Goal: Information Seeking & Learning: Learn about a topic

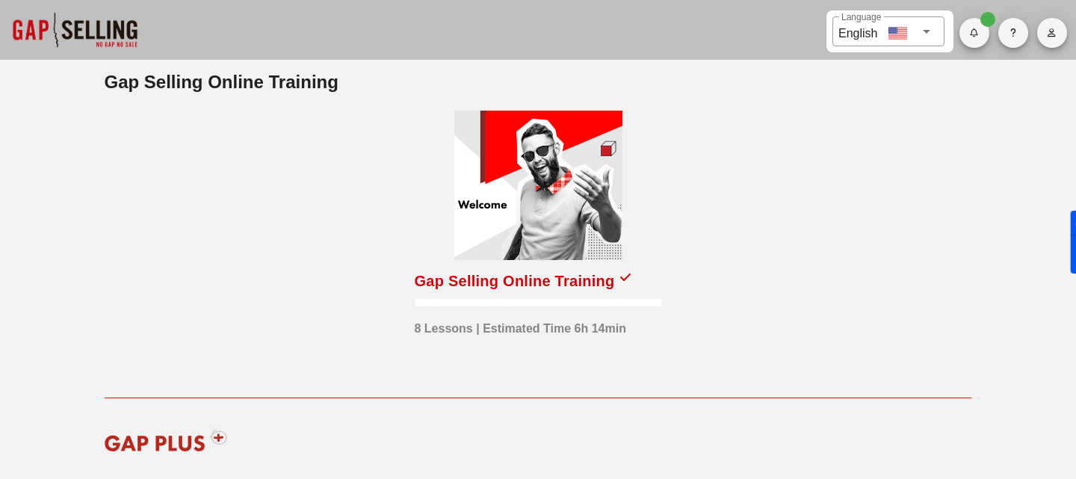
click at [512, 269] on div "Gap Selling Online Training" at bounding box center [515, 281] width 200 height 24
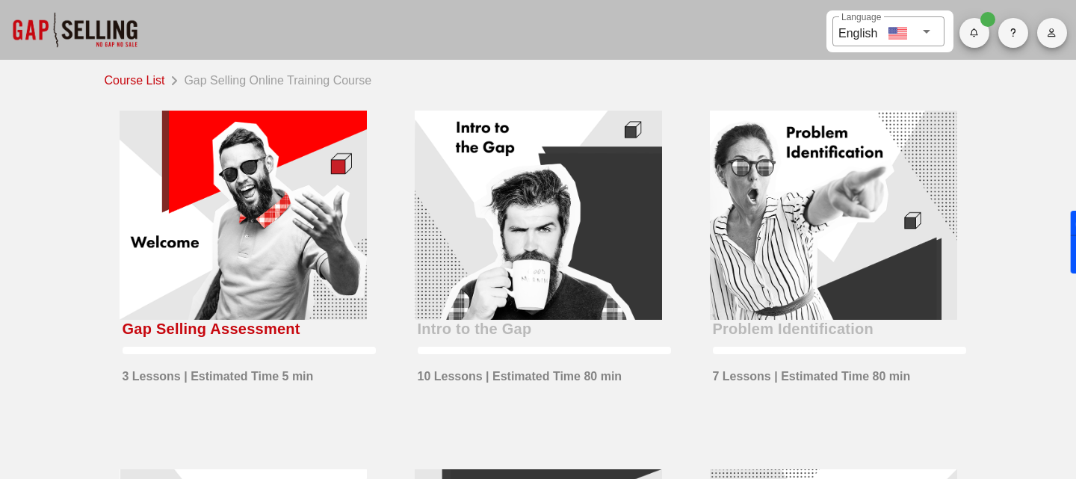
click at [309, 269] on div at bounding box center [243, 215] width 247 height 209
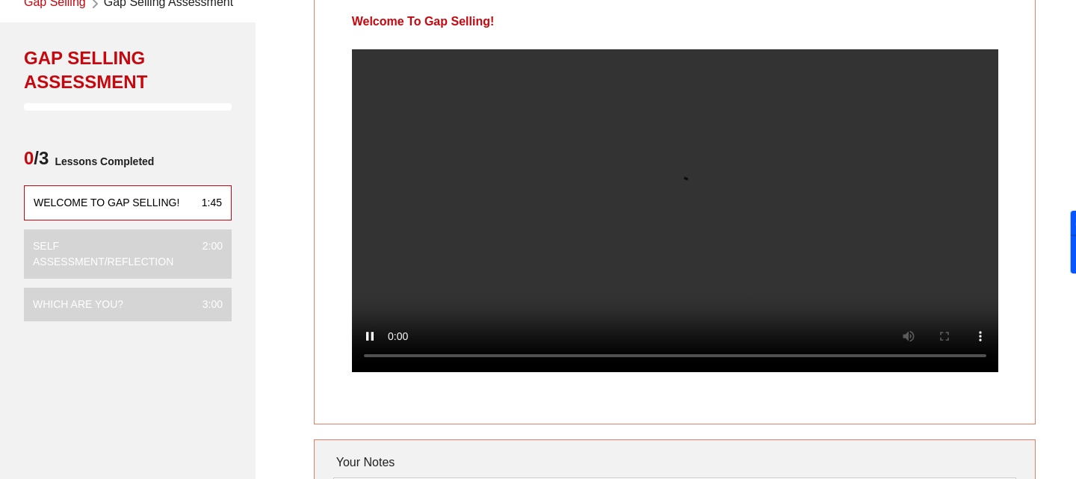
scroll to position [80, 0]
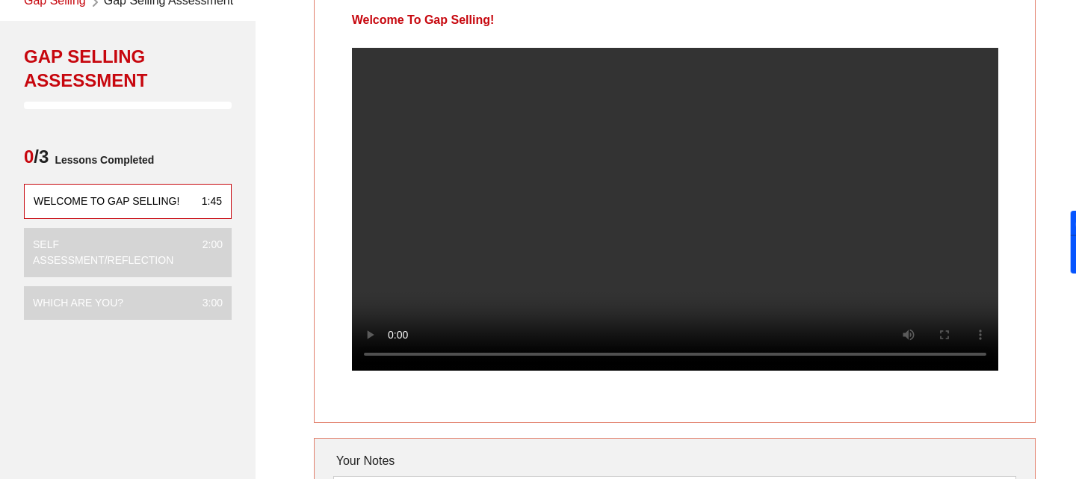
click at [738, 136] on video at bounding box center [675, 209] width 646 height 323
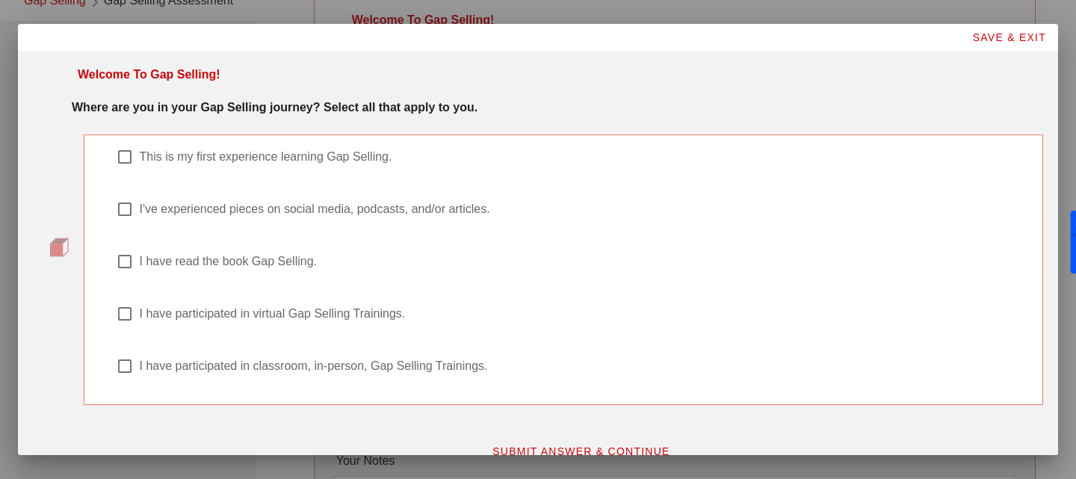
click at [231, 317] on label "I have participated in virtual Gap Selling Trainings." at bounding box center [583, 313] width 887 height 15
checkbox input "true"
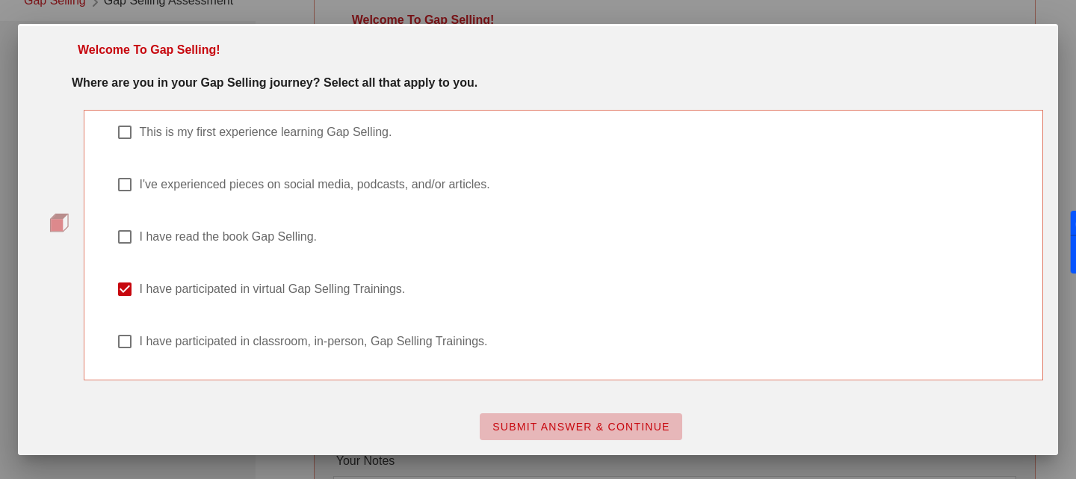
click at [578, 430] on span "SUBMIT ANSWER & CONTINUE" at bounding box center [581, 427] width 179 height 12
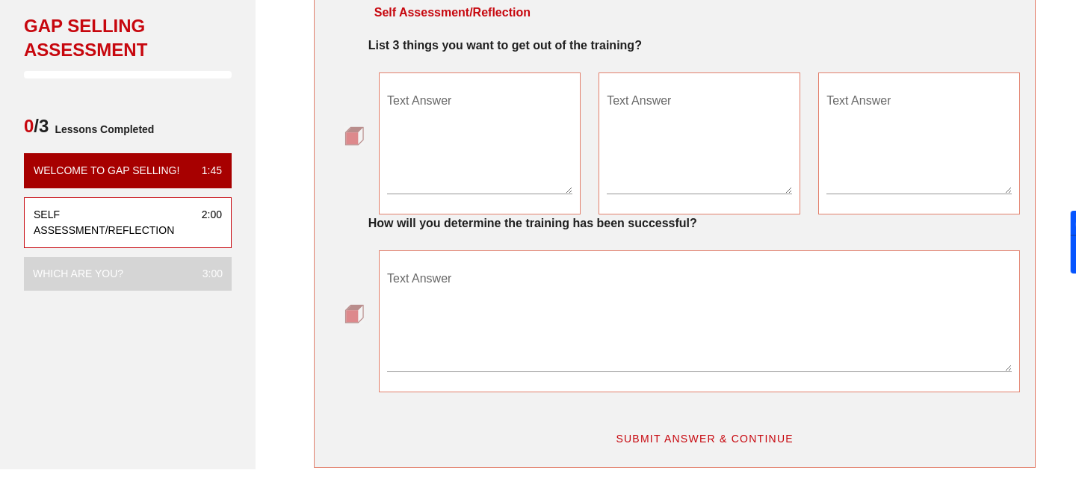
scroll to position [126, 0]
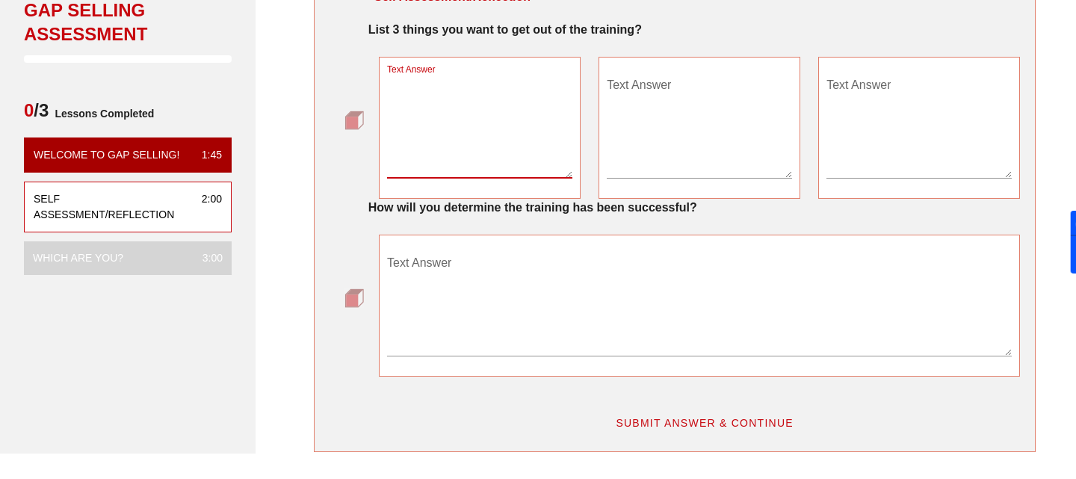
click at [509, 163] on textarea "Text Answer" at bounding box center [479, 125] width 185 height 105
click at [501, 164] on textarea "Text Answer" at bounding box center [479, 125] width 185 height 105
type textarea "Improve Discoveries"
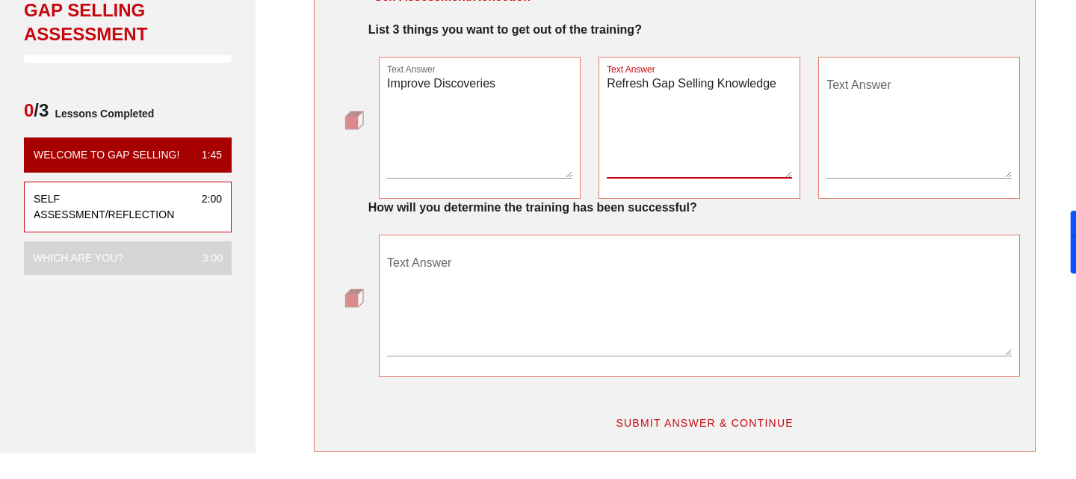
type textarea "Refresh Gap Selling Knowledge"
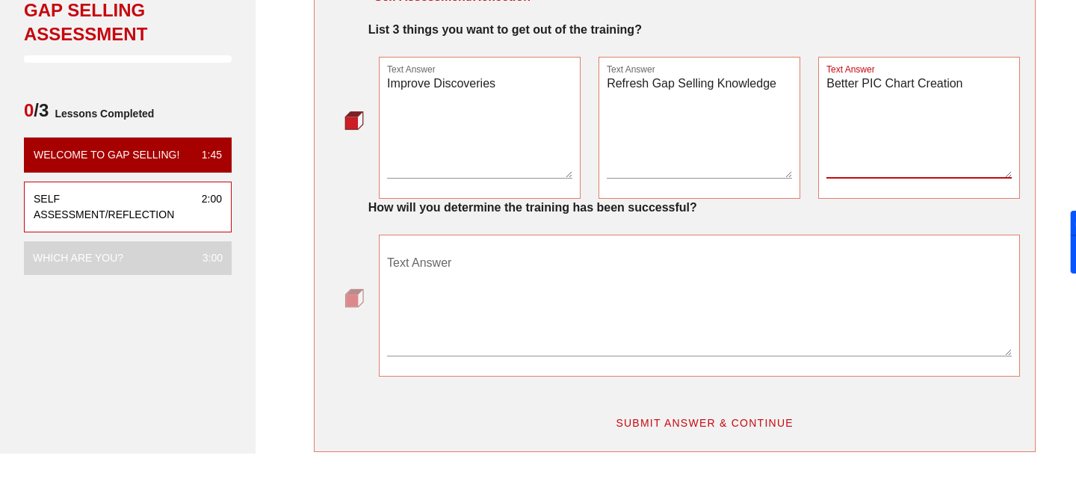
type textarea "Better PIC Chart Creation"
click at [434, 335] on textarea "Text Answer" at bounding box center [699, 303] width 625 height 105
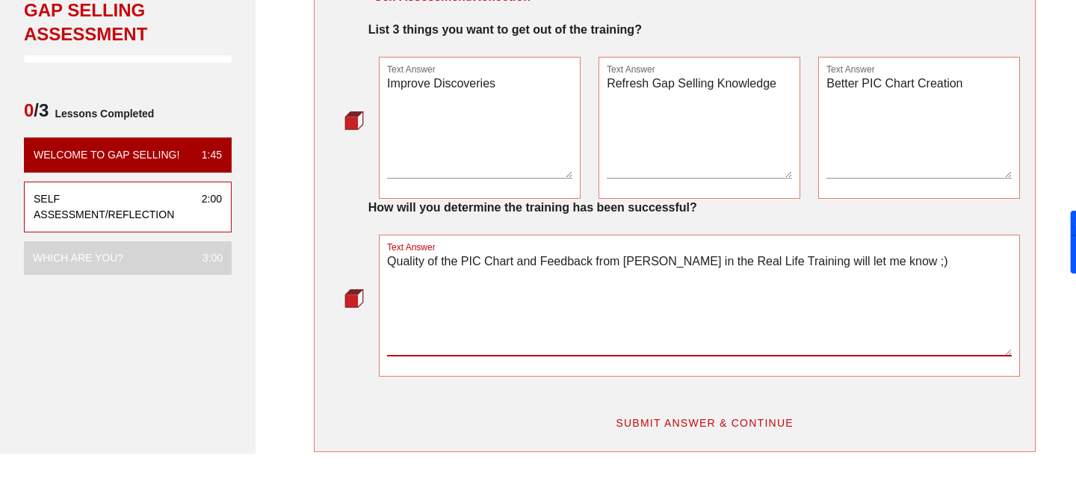
type textarea "Quality of the PIC Chart and Feedback from [PERSON_NAME] in the Real Life Train…"
click at [678, 417] on span "SUBMIT ANSWER & CONTINUE" at bounding box center [704, 423] width 179 height 12
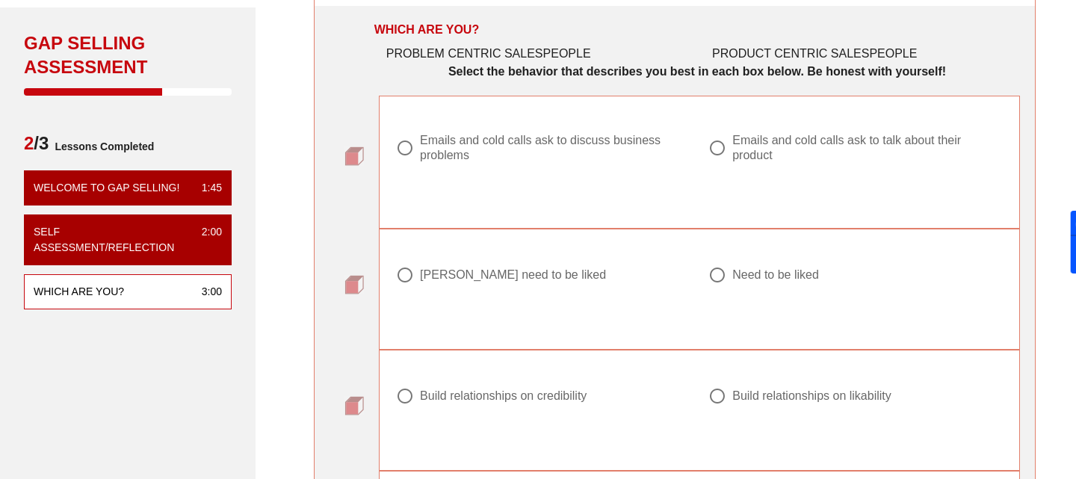
scroll to position [105, 0]
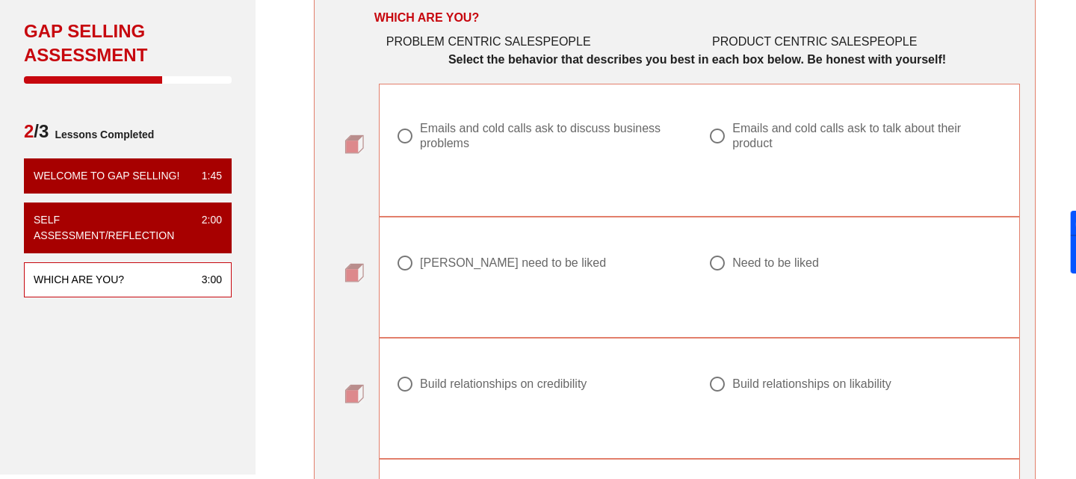
click at [535, 136] on div "Emails and cold calls ask to discuss business problems" at bounding box center [549, 136] width 258 height 30
radio input "true"
click at [399, 258] on div at bounding box center [404, 262] width 25 height 25
radio input "true"
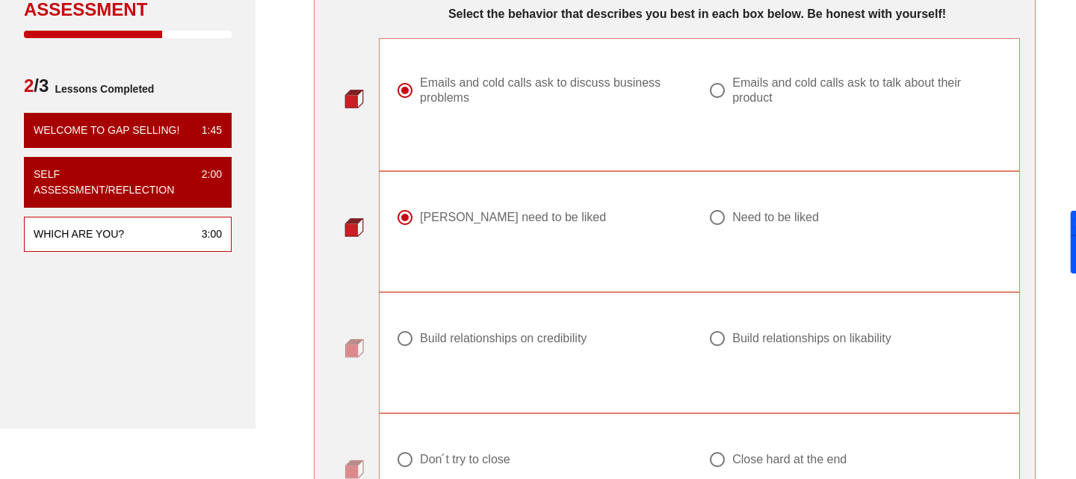
scroll to position [258, 0]
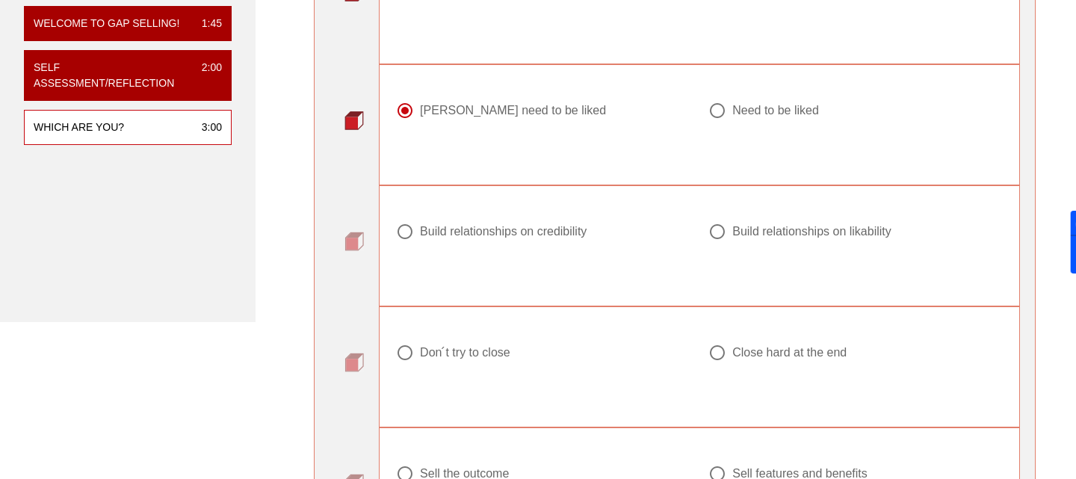
click at [400, 226] on div at bounding box center [404, 231] width 25 height 25
radio input "true"
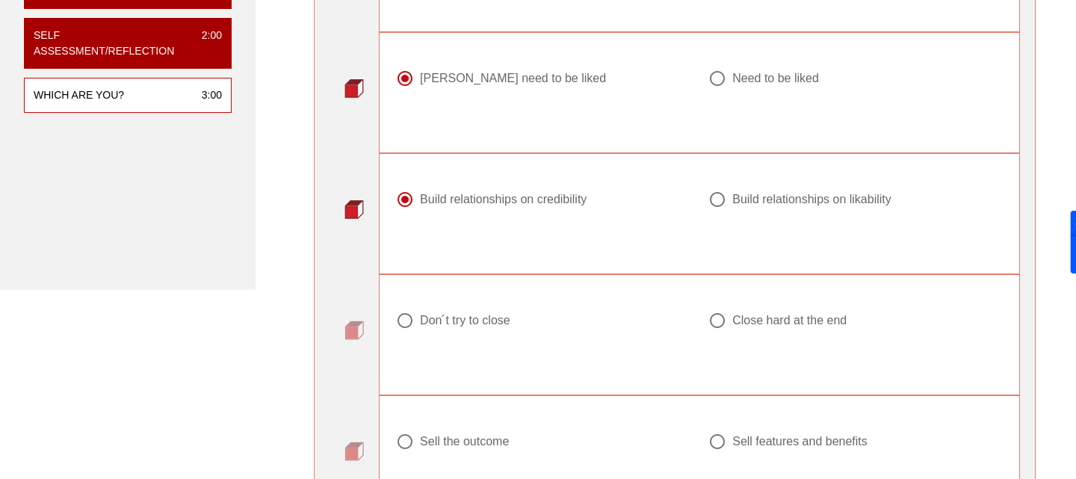
scroll to position [339, 0]
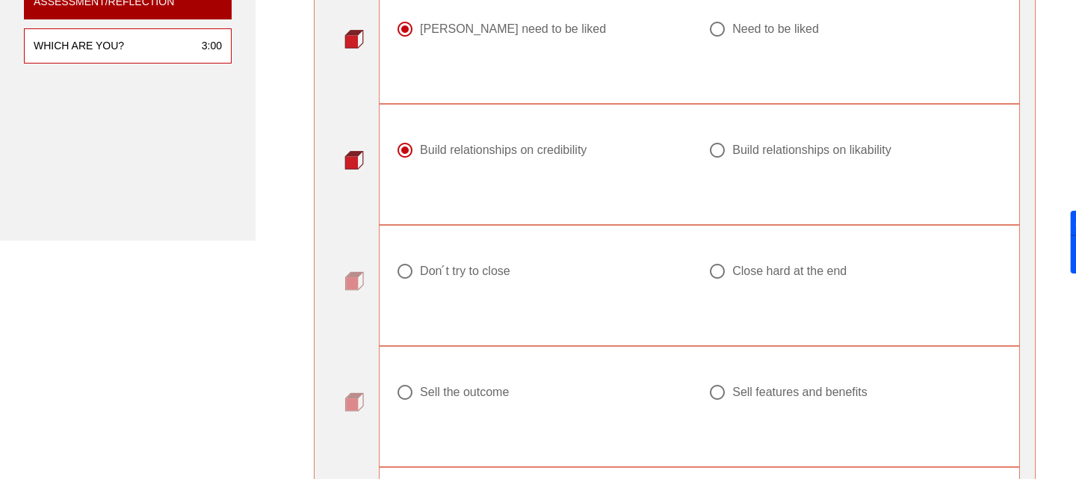
click at [411, 271] on div at bounding box center [404, 270] width 25 height 25
radio input "true"
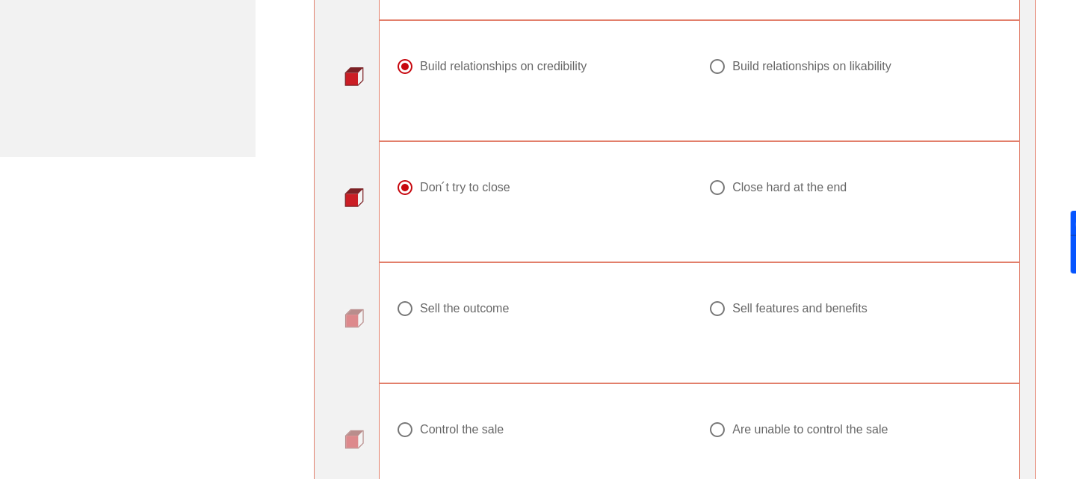
click at [447, 314] on div "Sell the outcome" at bounding box center [464, 308] width 89 height 15
radio input "true"
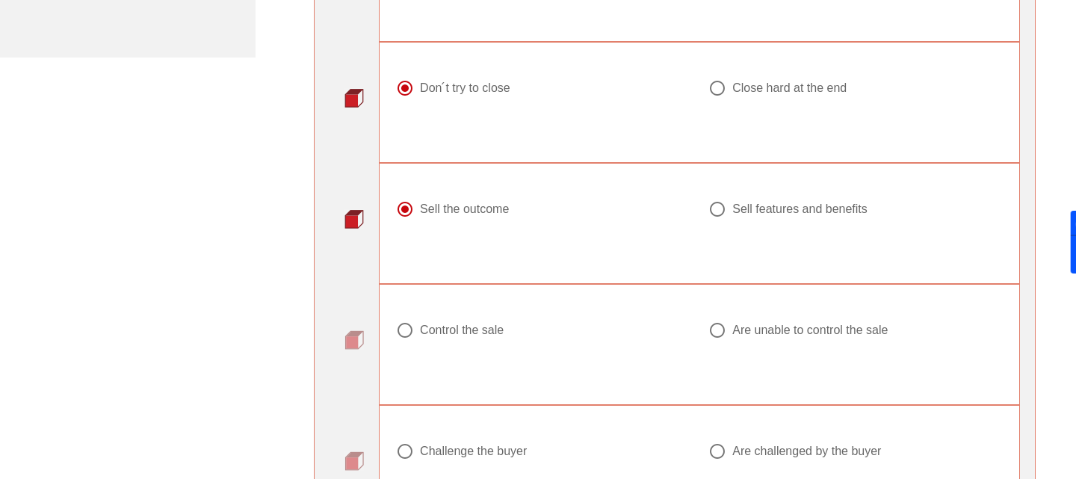
scroll to position [593, 0]
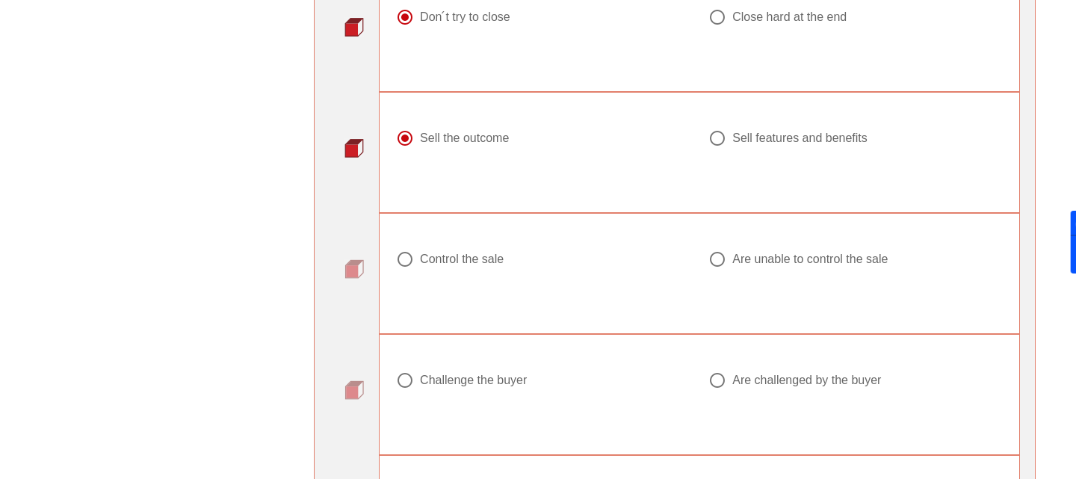
click at [438, 259] on div "Control the sale" at bounding box center [462, 259] width 84 height 15
radio input "true"
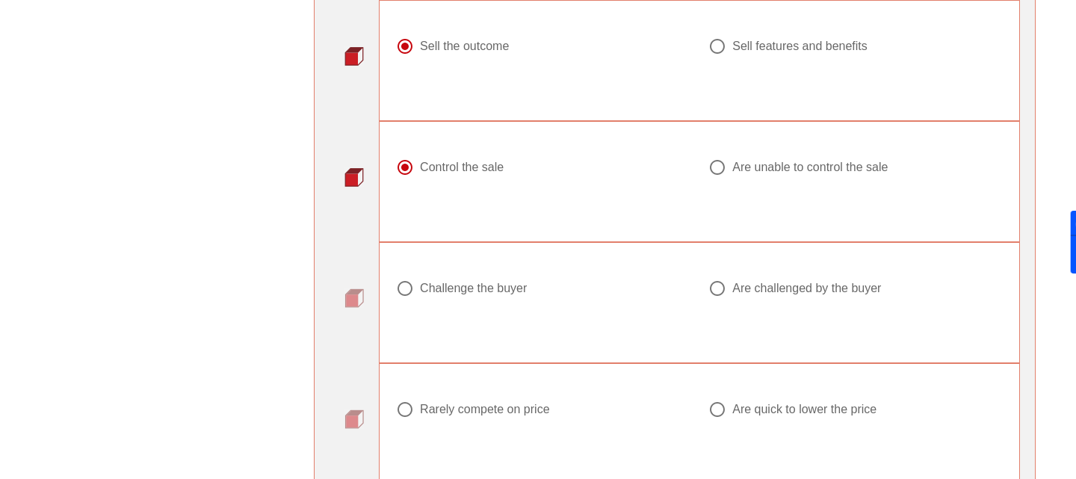
scroll to position [715, 0]
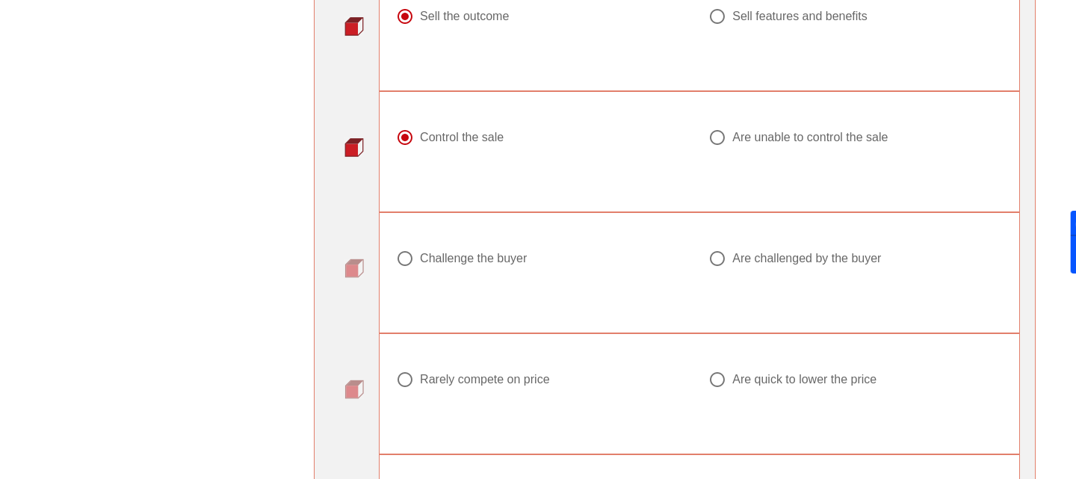
click at [438, 261] on div "Challenge the buyer" at bounding box center [473, 258] width 107 height 15
radio input "true"
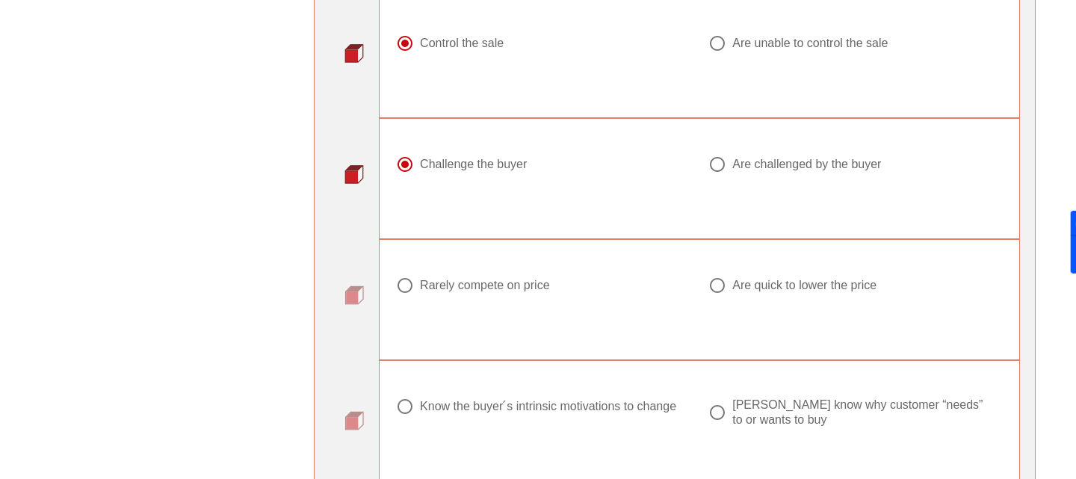
scroll to position [859, 0]
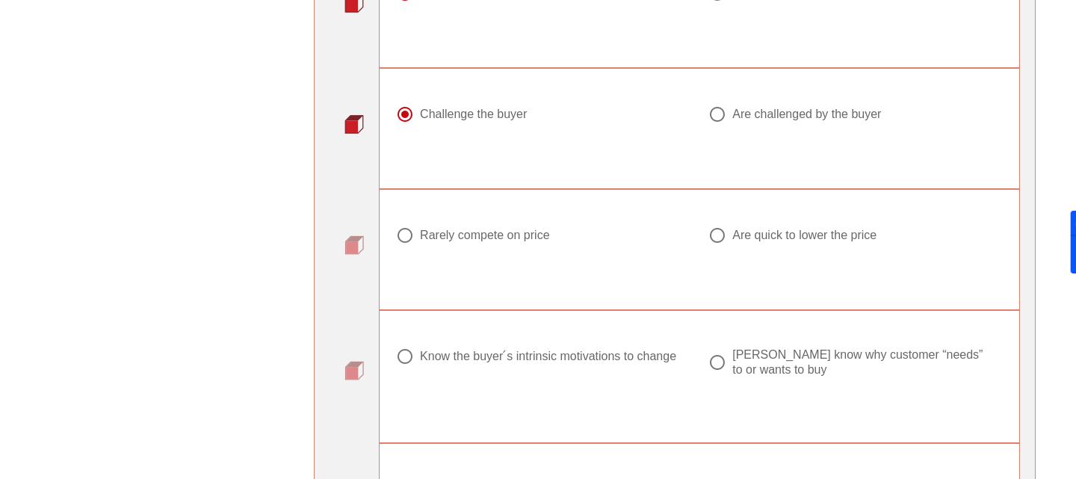
click at [453, 239] on div "Rarely compete on price" at bounding box center [484, 235] width 129 height 15
radio input "true"
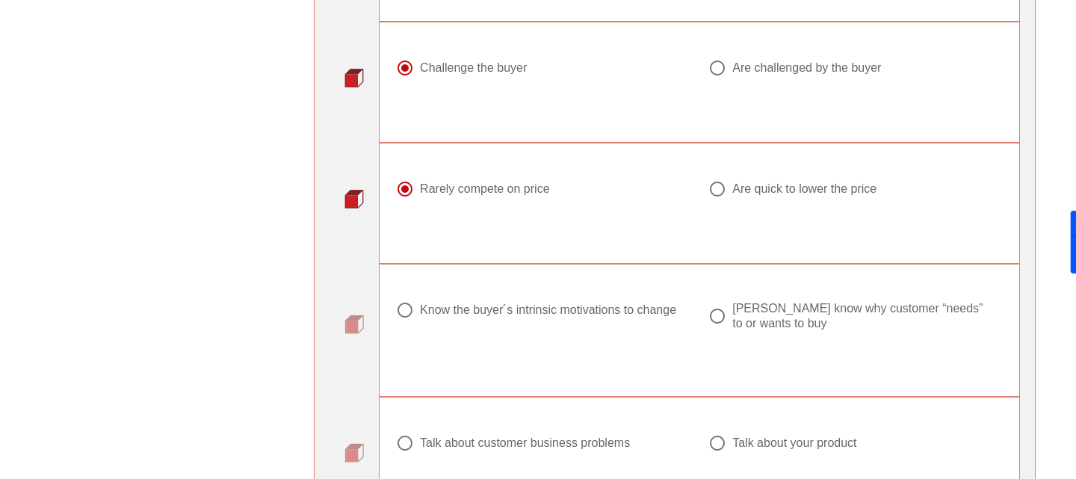
scroll to position [970, 0]
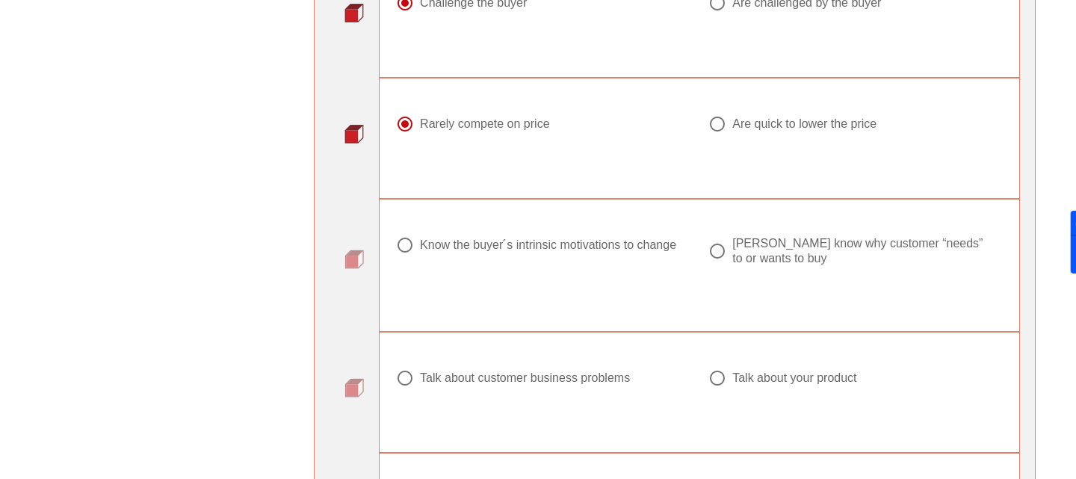
click at [477, 238] on div "Know the buyer ́s intrinsic motivations to change" at bounding box center [548, 245] width 256 height 15
radio input "true"
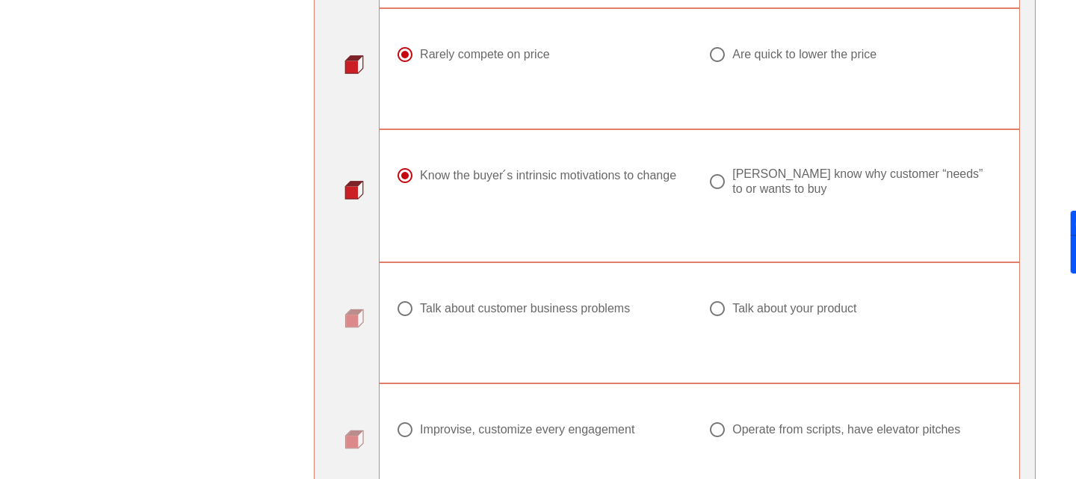
scroll to position [1105, 0]
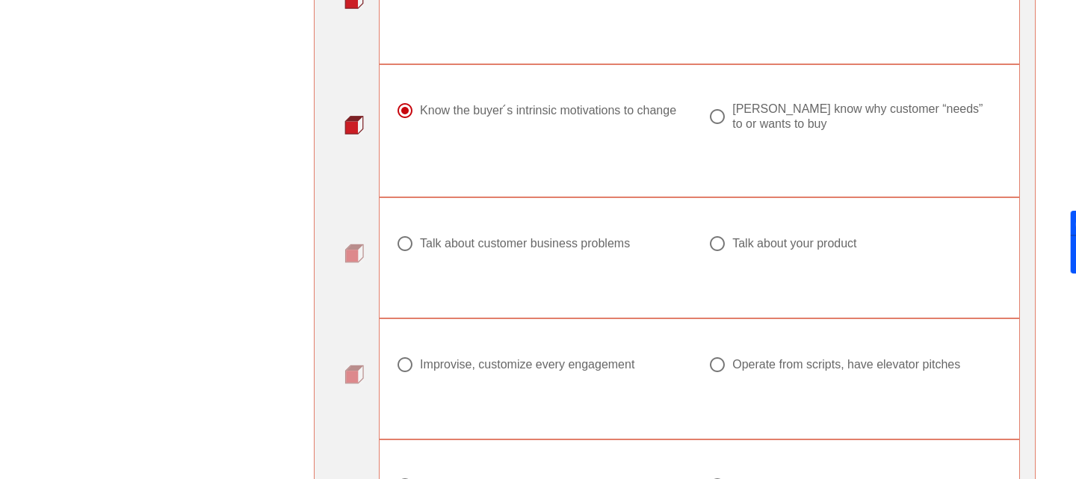
click at [518, 248] on div "Talk about customer business problems" at bounding box center [525, 243] width 210 height 15
radio input "true"
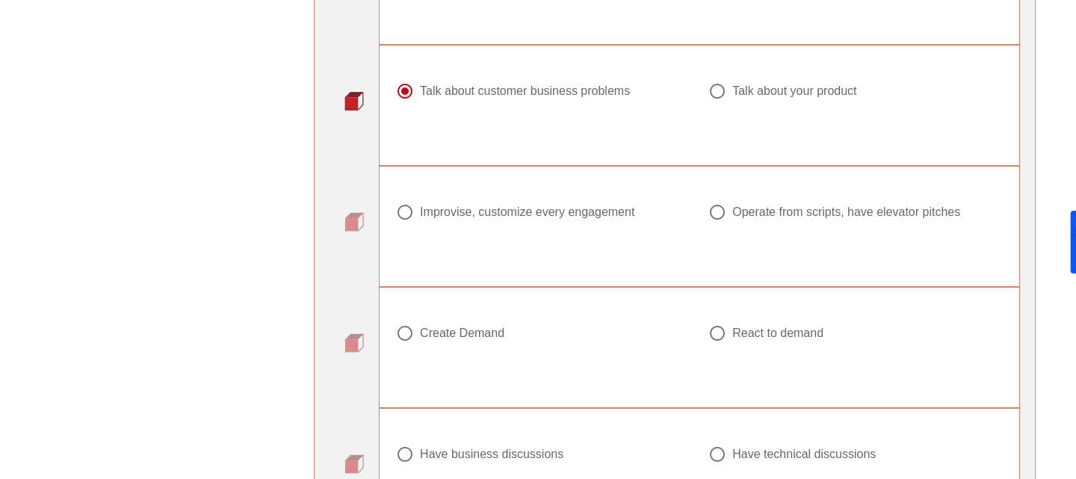
click at [521, 217] on div "Improvise, customize every engagement" at bounding box center [527, 212] width 214 height 15
radio input "true"
click at [478, 332] on div "Create Demand" at bounding box center [462, 333] width 84 height 15
radio input "true"
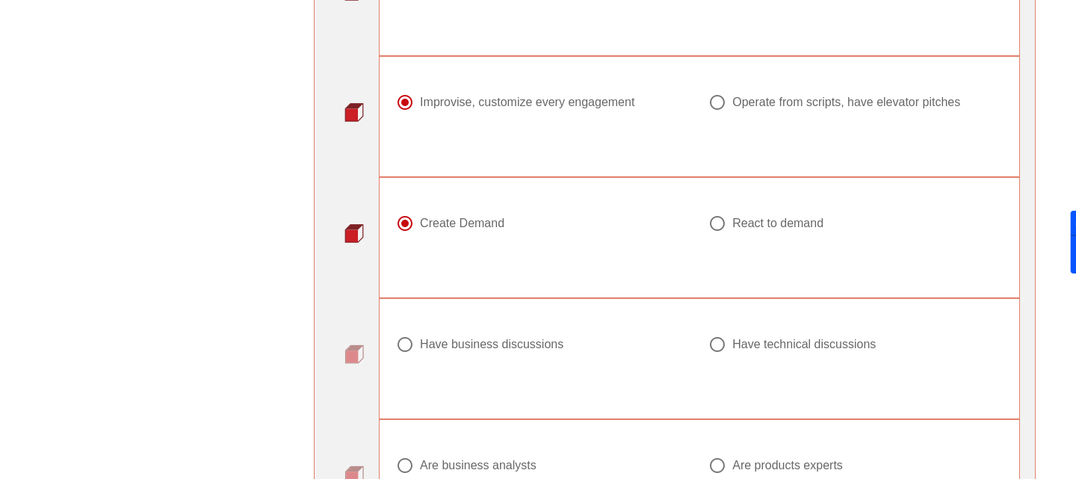
scroll to position [1505, 0]
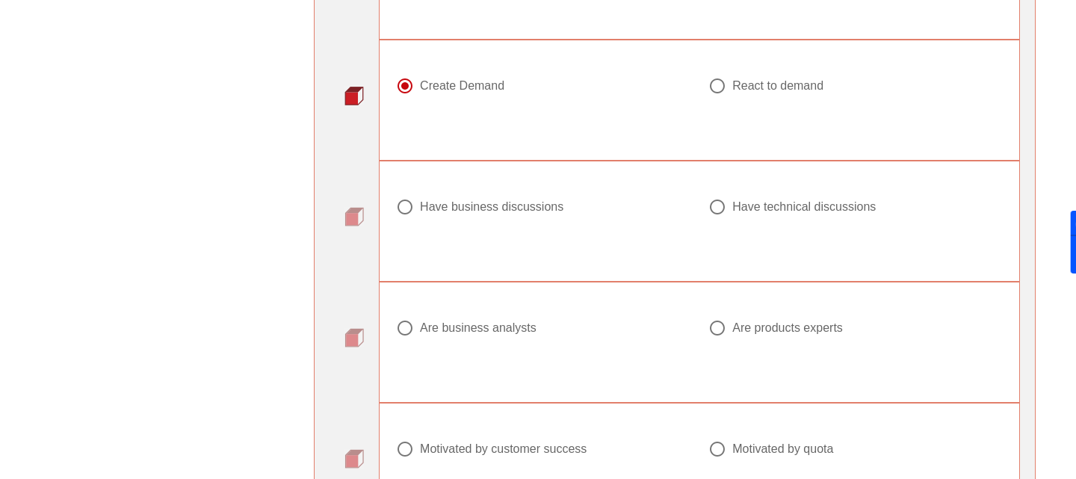
click at [475, 213] on div "Have business discussions" at bounding box center [491, 206] width 143 height 15
radio input "true"
click at [465, 307] on div "Are business analysts Are products experts" at bounding box center [699, 333] width 625 height 94
click at [460, 353] on div at bounding box center [543, 346] width 294 height 18
click at [460, 329] on div "Are business analysts" at bounding box center [478, 327] width 117 height 15
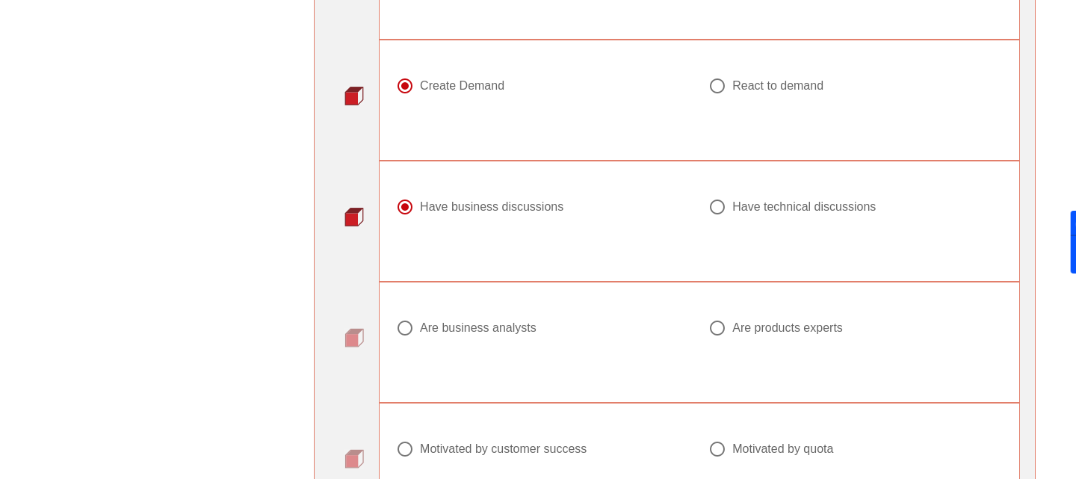
radio input "true"
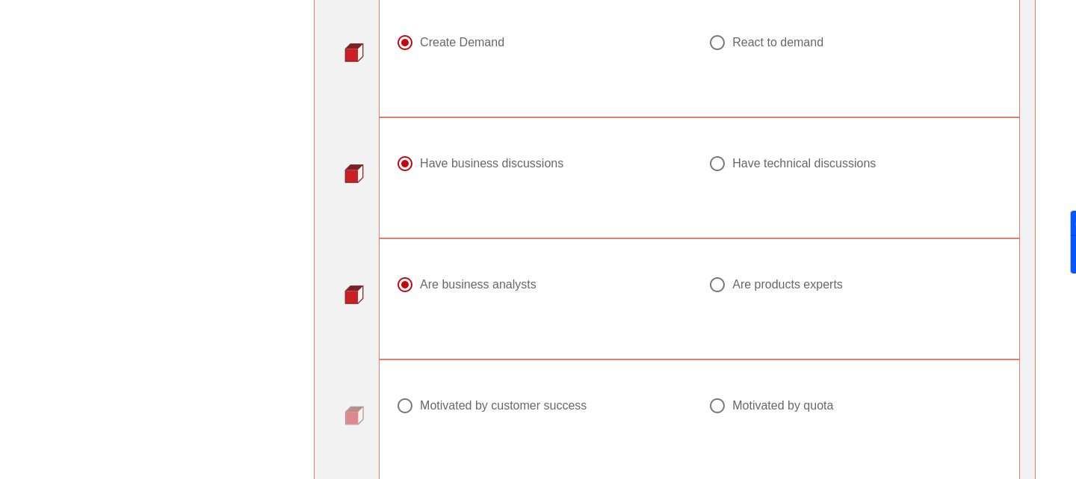
scroll to position [1635, 0]
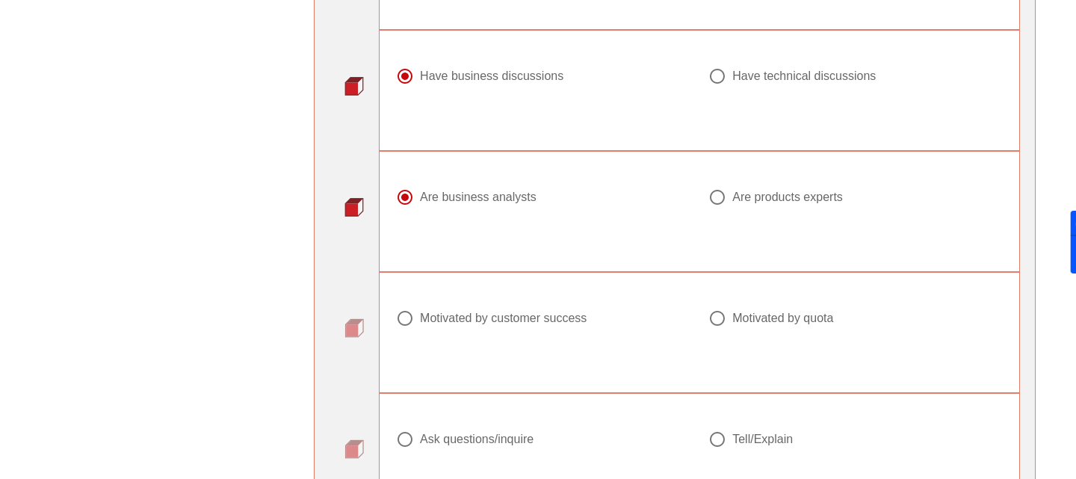
click at [460, 311] on div "Motivated by customer success" at bounding box center [503, 318] width 167 height 15
radio input "true"
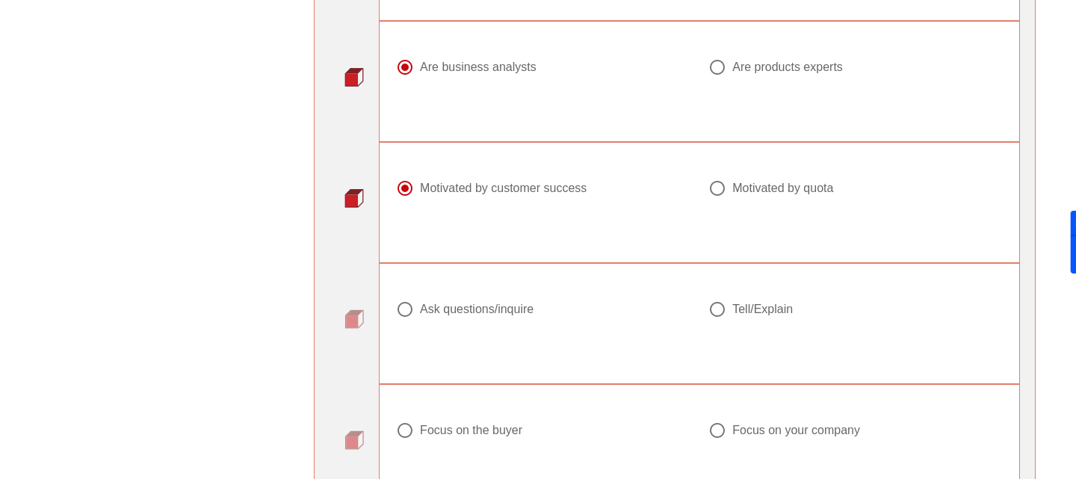
click at [477, 307] on div "Ask questions/inquire" at bounding box center [477, 309] width 114 height 15
radio input "true"
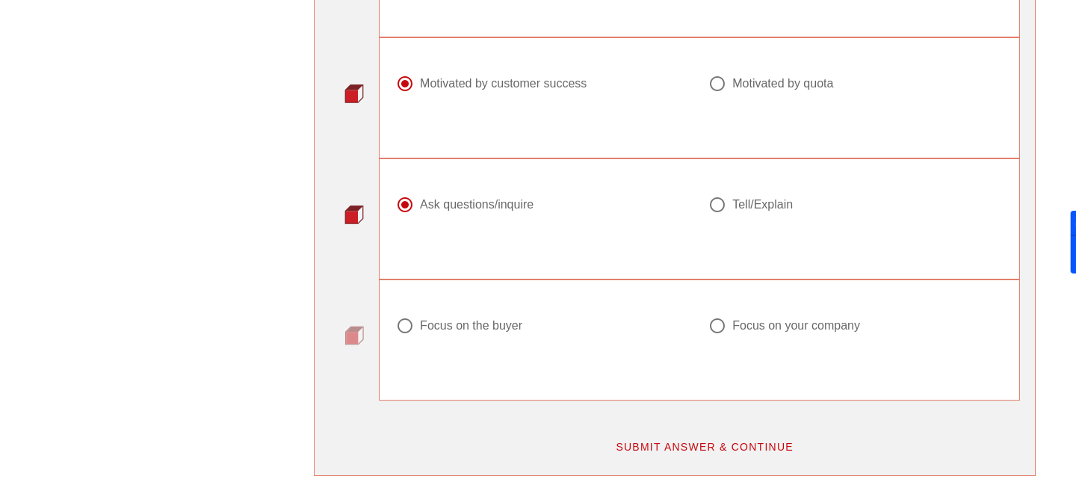
scroll to position [2022, 0]
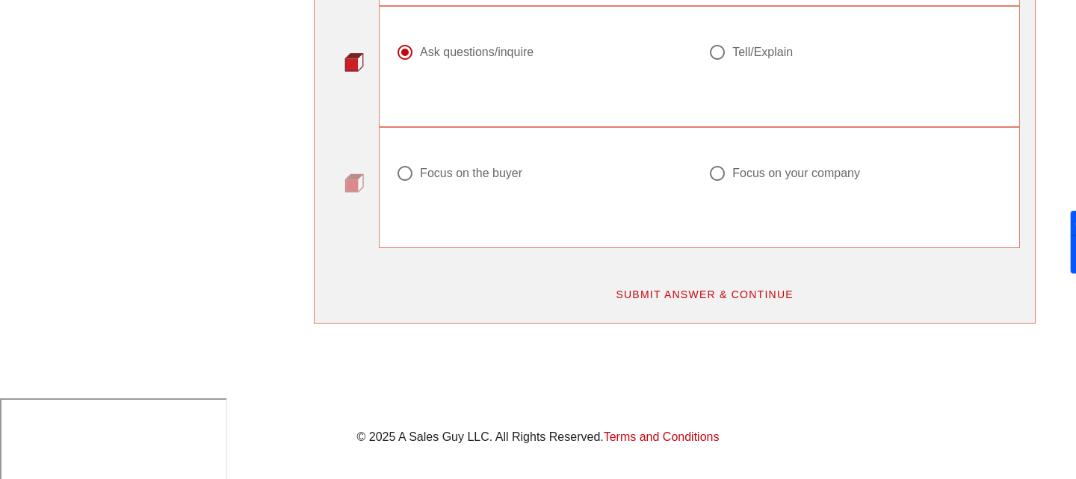
click at [481, 177] on div "Focus on the buyer" at bounding box center [471, 173] width 102 height 15
radio input "true"
click at [666, 282] on button "SUBMIT ANSWER & CONTINUE" at bounding box center [704, 294] width 202 height 27
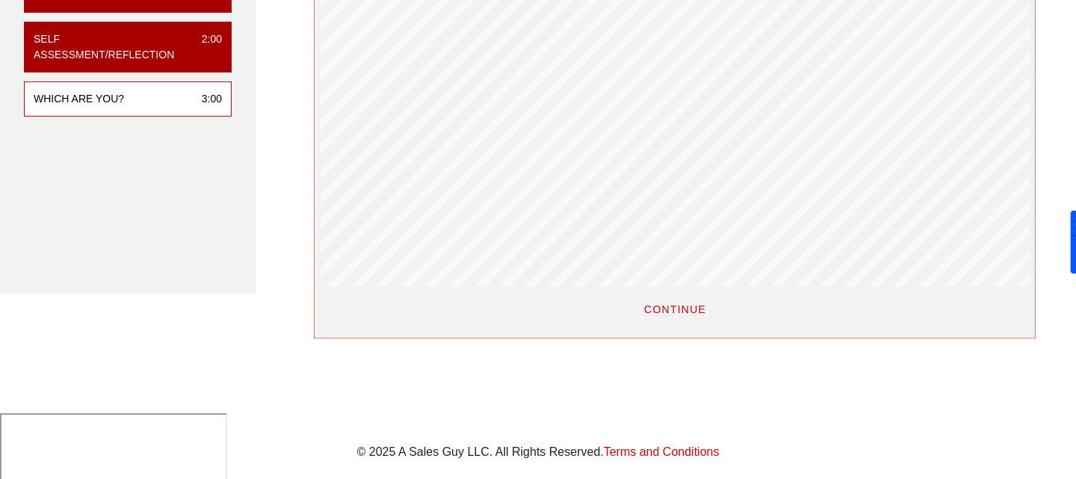
scroll to position [377, 0]
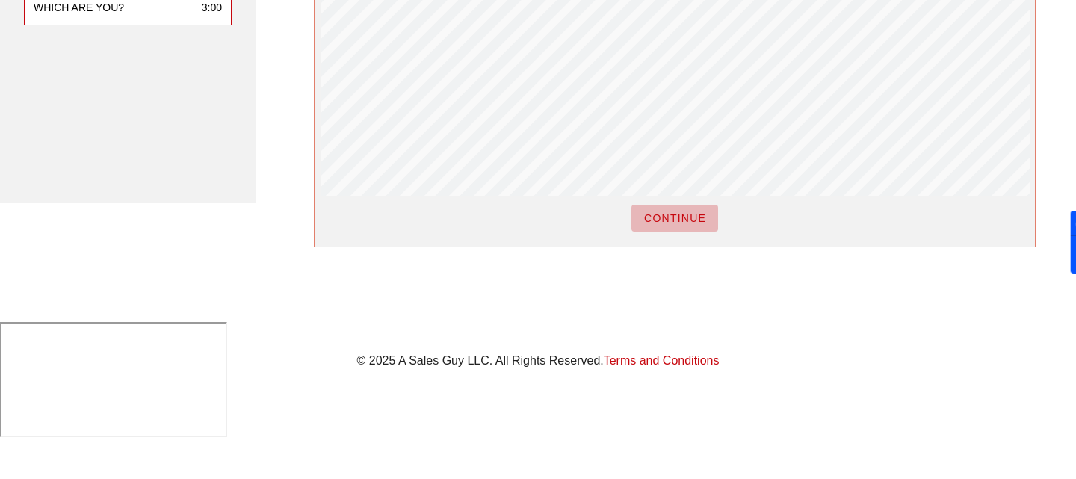
click at [663, 221] on span "CONTINUE" at bounding box center [674, 218] width 63 height 12
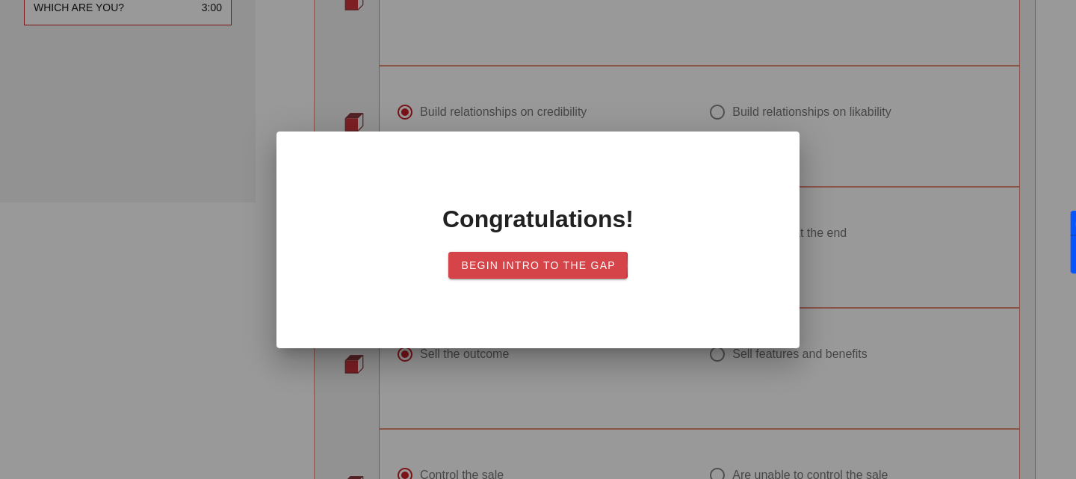
click at [580, 259] on span "Begin Intro to the Gap" at bounding box center [537, 265] width 155 height 12
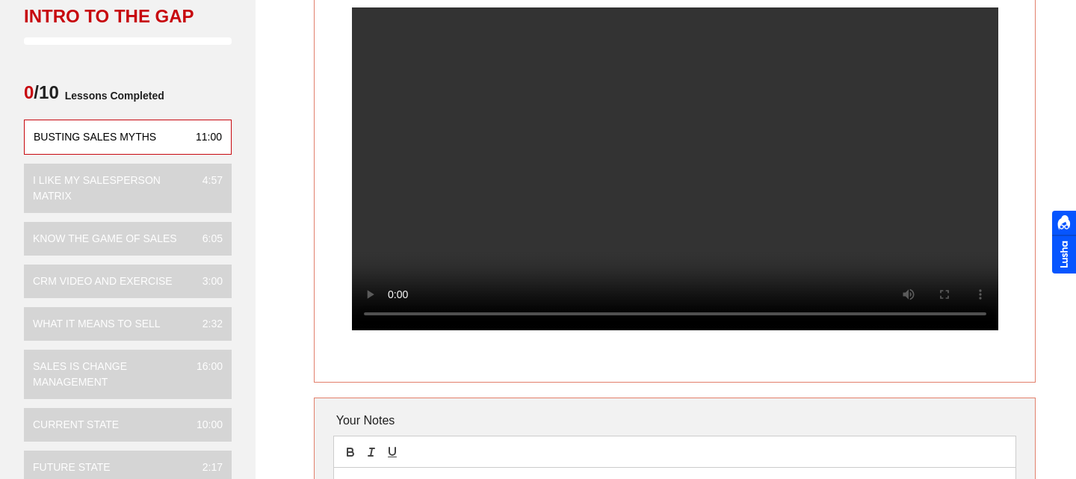
scroll to position [48, 0]
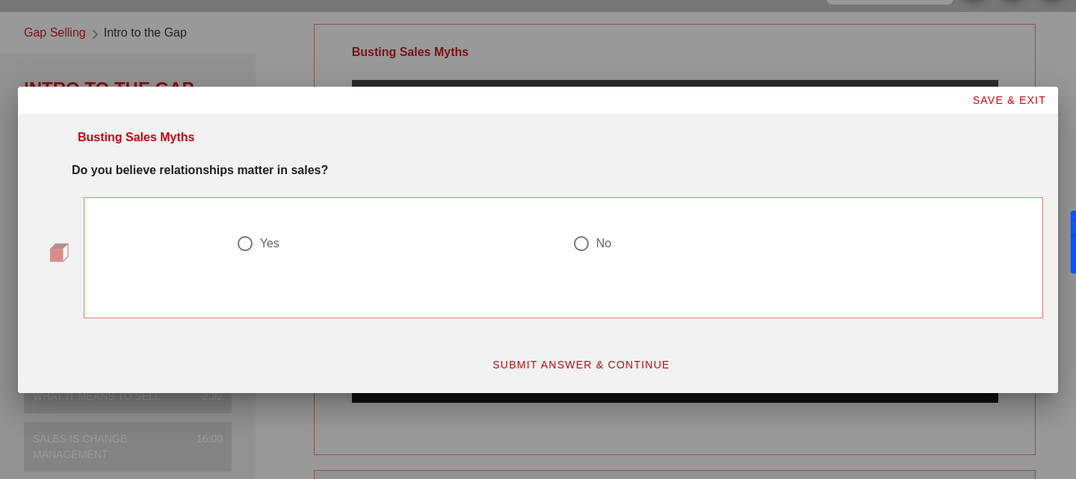
click at [586, 231] on div at bounding box center [580, 243] width 25 height 25
radio input "true"
click at [588, 387] on div "Busting Sales Myths Do you believe relationships matter in sales? Yes No SUBMIT…" at bounding box center [538, 253] width 1040 height 279
click at [588, 372] on button "SUBMIT ANSWER & CONTINUE" at bounding box center [581, 364] width 202 height 27
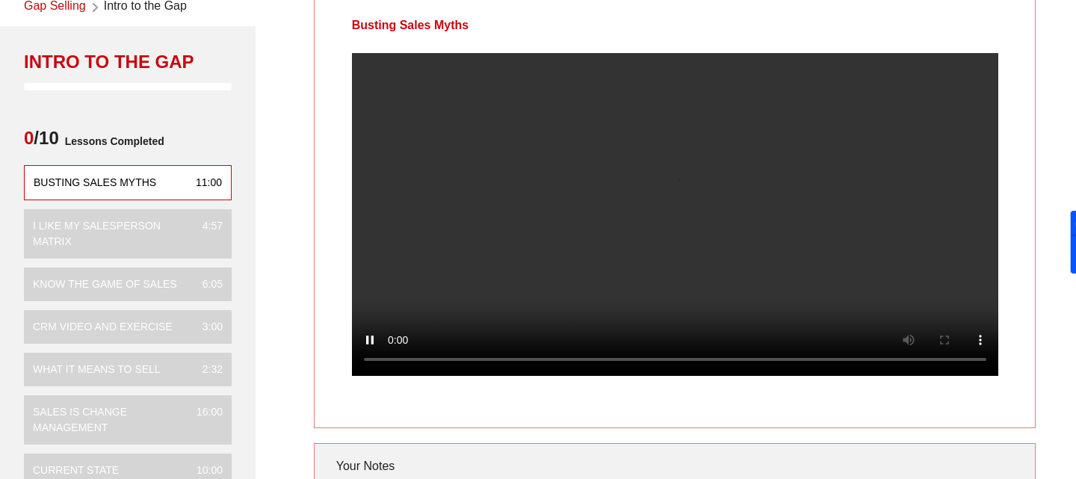
scroll to position [73, 0]
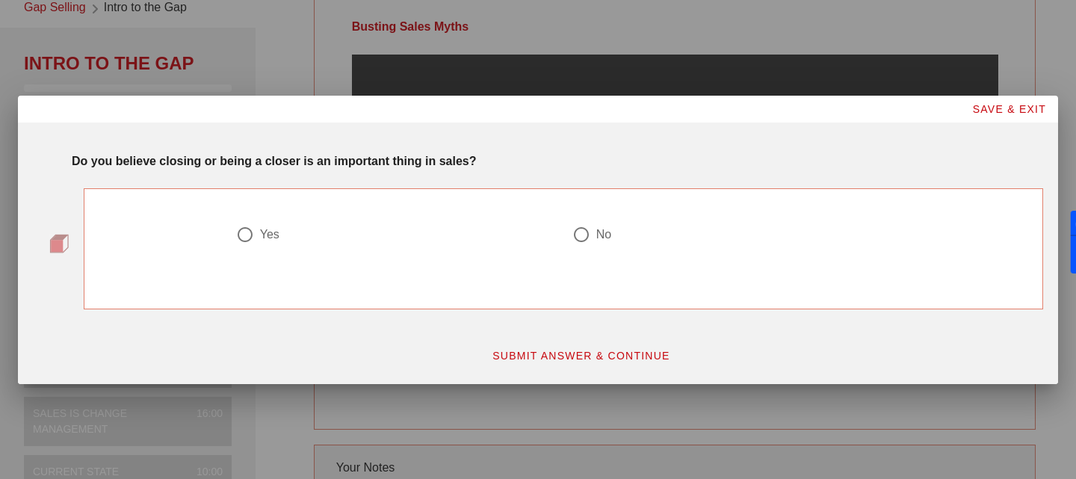
click at [587, 232] on div at bounding box center [580, 234] width 25 height 25
radio input "true"
click at [573, 358] on span "SUBMIT ANSWER & CONTINUE" at bounding box center [581, 356] width 179 height 12
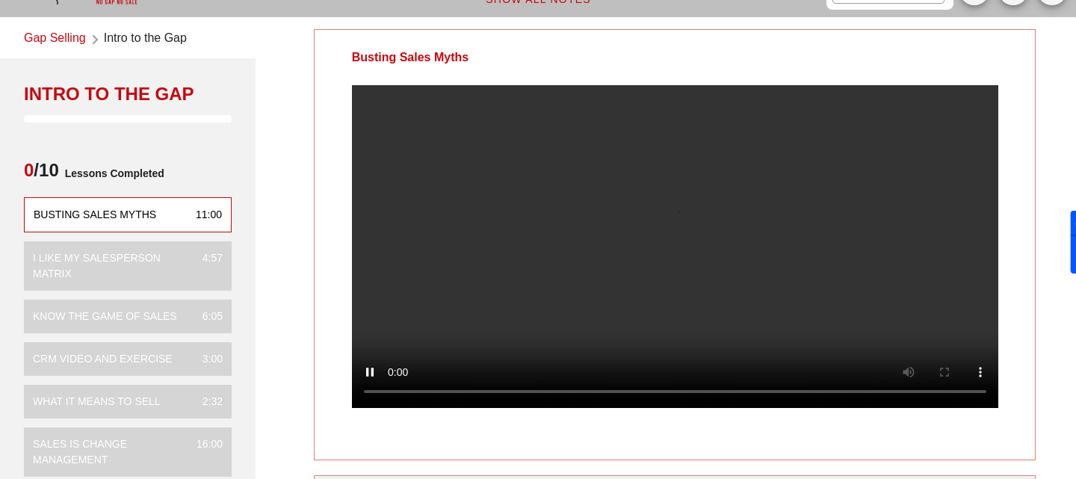
scroll to position [40, 0]
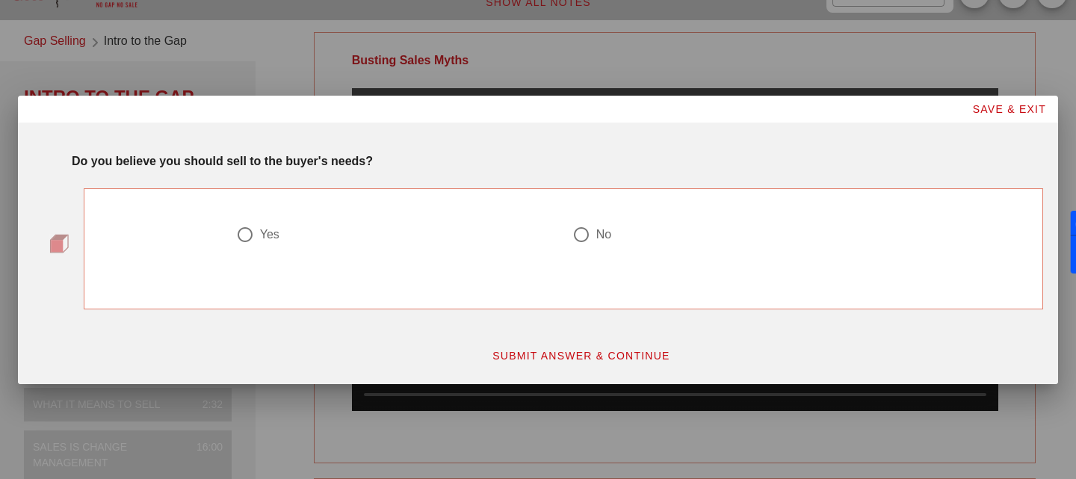
click at [584, 235] on div at bounding box center [580, 234] width 25 height 25
radio input "true"
click at [581, 357] on span "SUBMIT ANSWER & CONTINUE" at bounding box center [581, 356] width 179 height 12
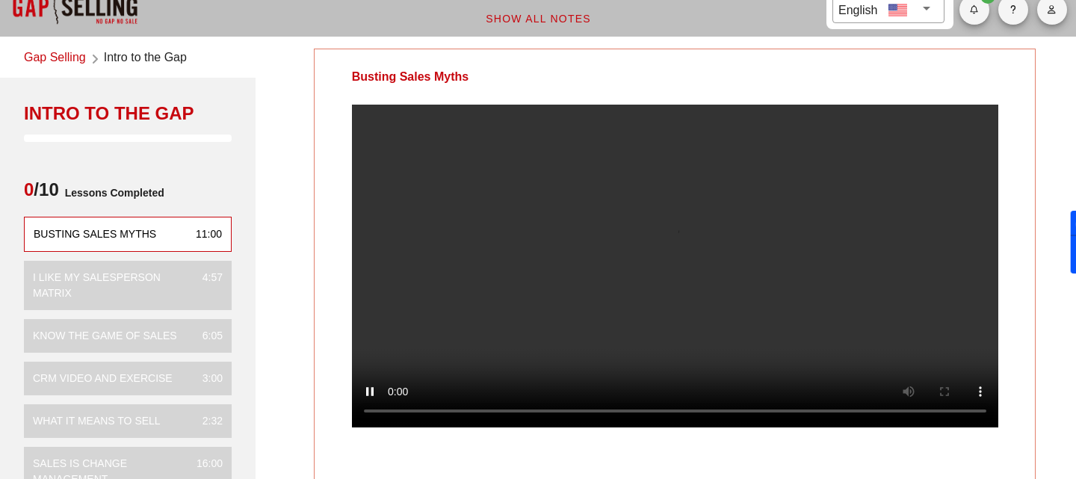
scroll to position [46, 0]
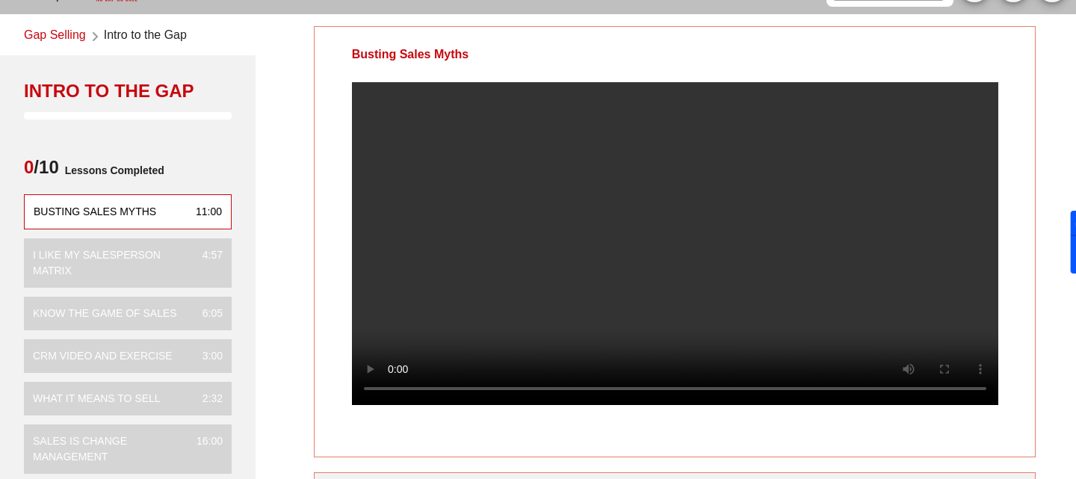
click at [686, 330] on video at bounding box center [675, 243] width 646 height 323
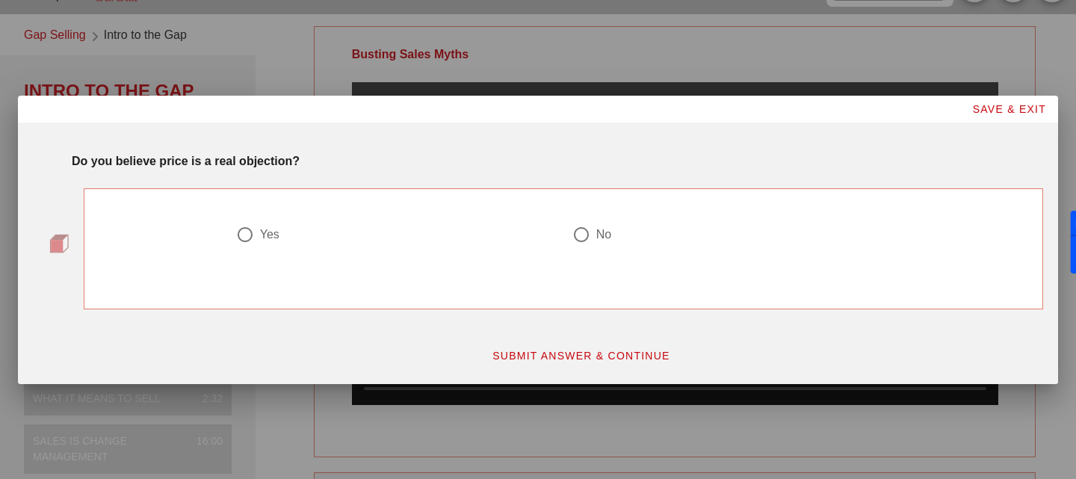
click at [603, 233] on div "No" at bounding box center [603, 234] width 15 height 15
radio input "true"
click at [593, 351] on span "SUBMIT ANSWER & CONTINUE" at bounding box center [581, 356] width 179 height 12
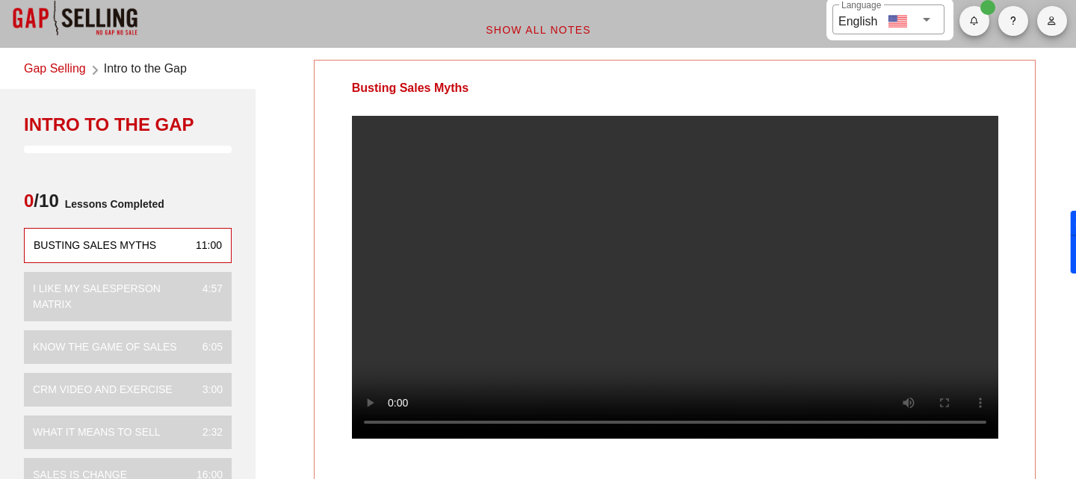
scroll to position [0, 0]
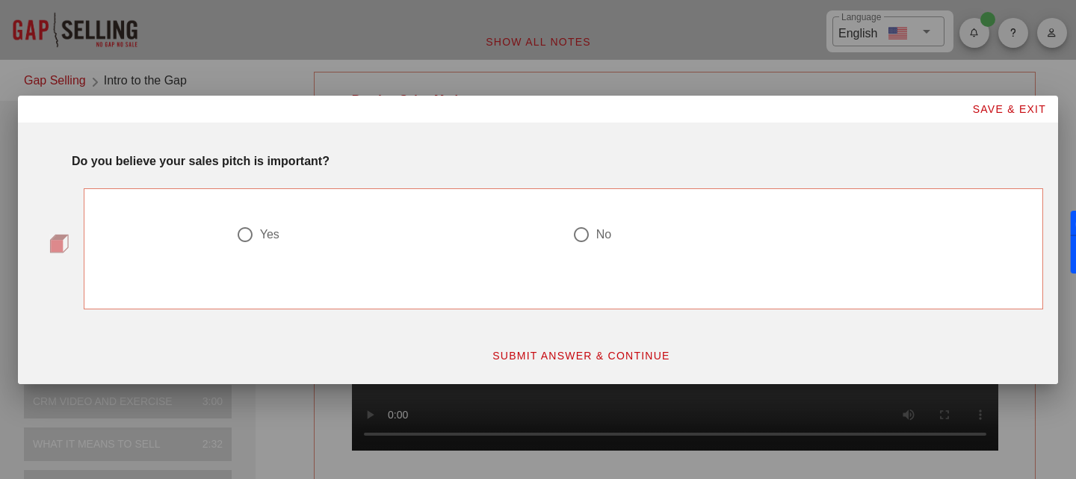
click at [575, 236] on div at bounding box center [580, 234] width 25 height 25
radio input "true"
click at [586, 350] on span "SUBMIT ANSWER & CONTINUE" at bounding box center [581, 356] width 179 height 12
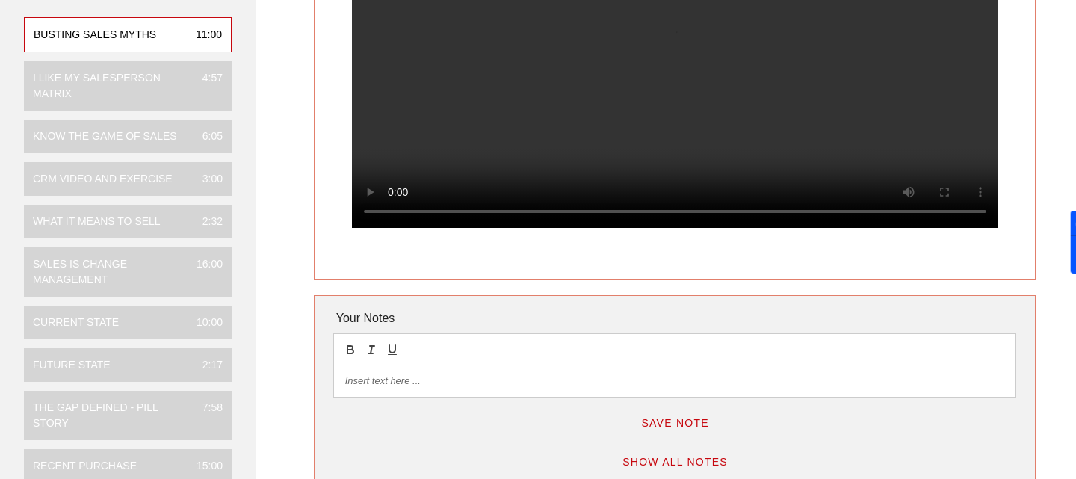
scroll to position [232, 0]
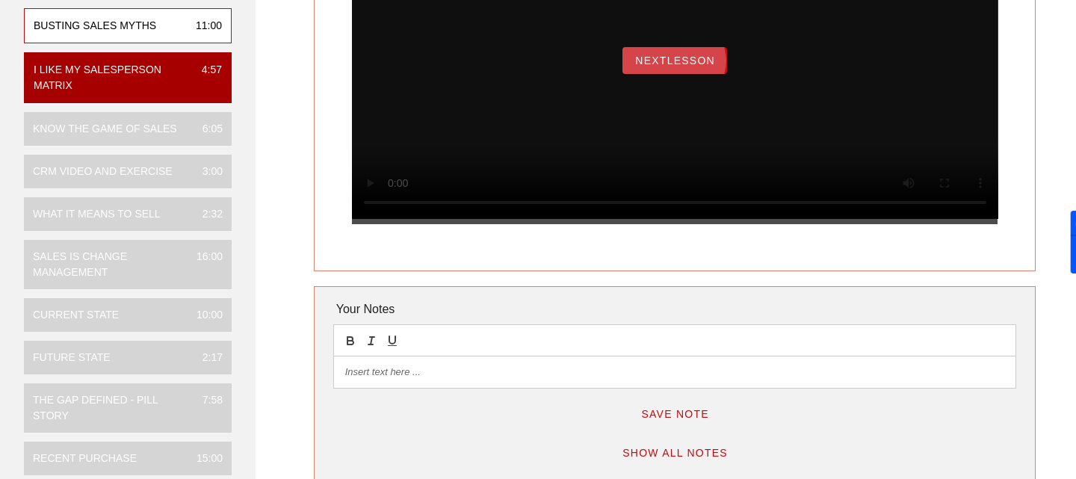
click at [686, 74] on button "NextLesson" at bounding box center [674, 60] width 105 height 27
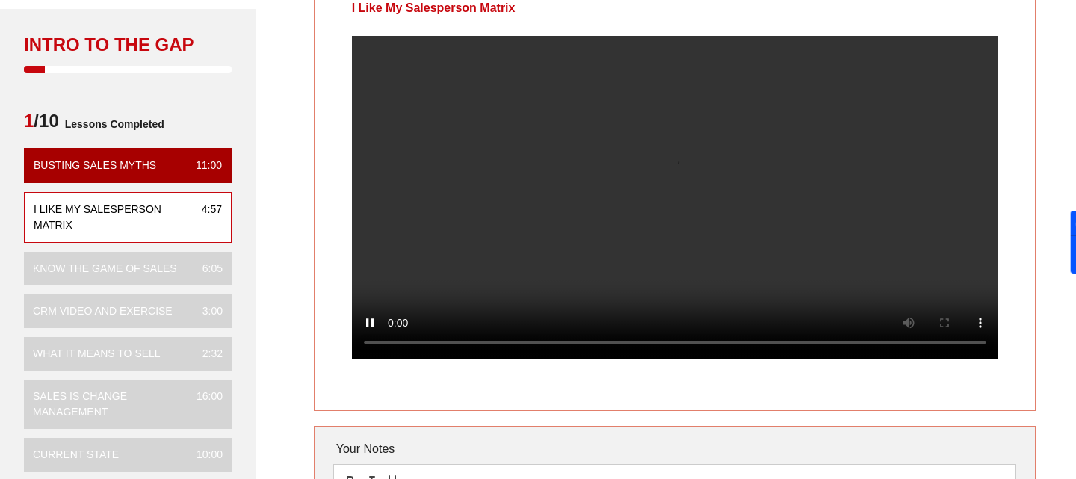
scroll to position [105, 0]
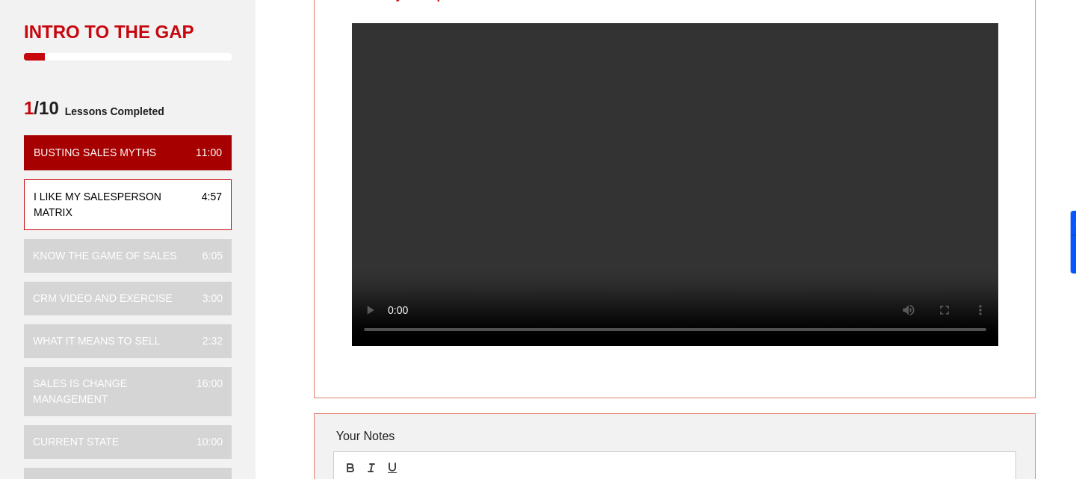
click at [554, 199] on video at bounding box center [675, 184] width 646 height 323
